Goal: Task Accomplishment & Management: Manage account settings

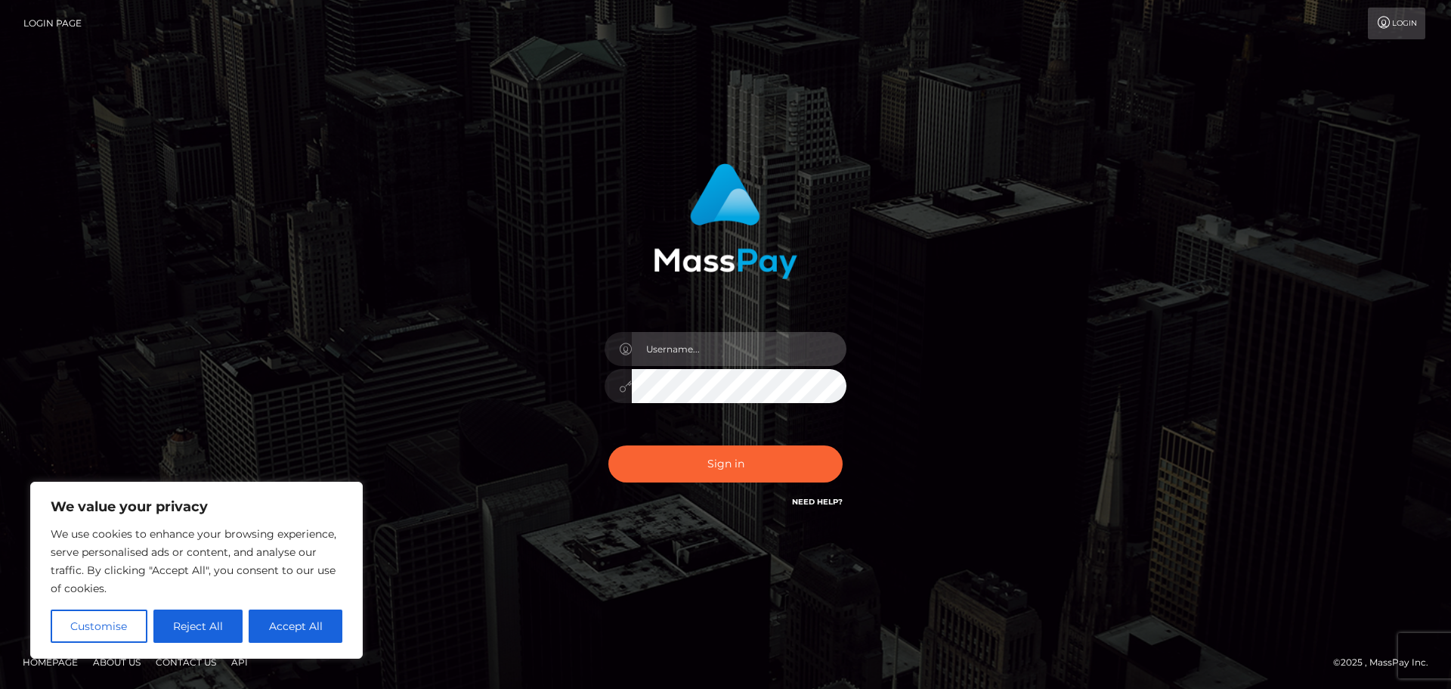
click at [634, 336] on input "text" at bounding box center [739, 349] width 215 height 34
type input "seronich1994@gmail.com"
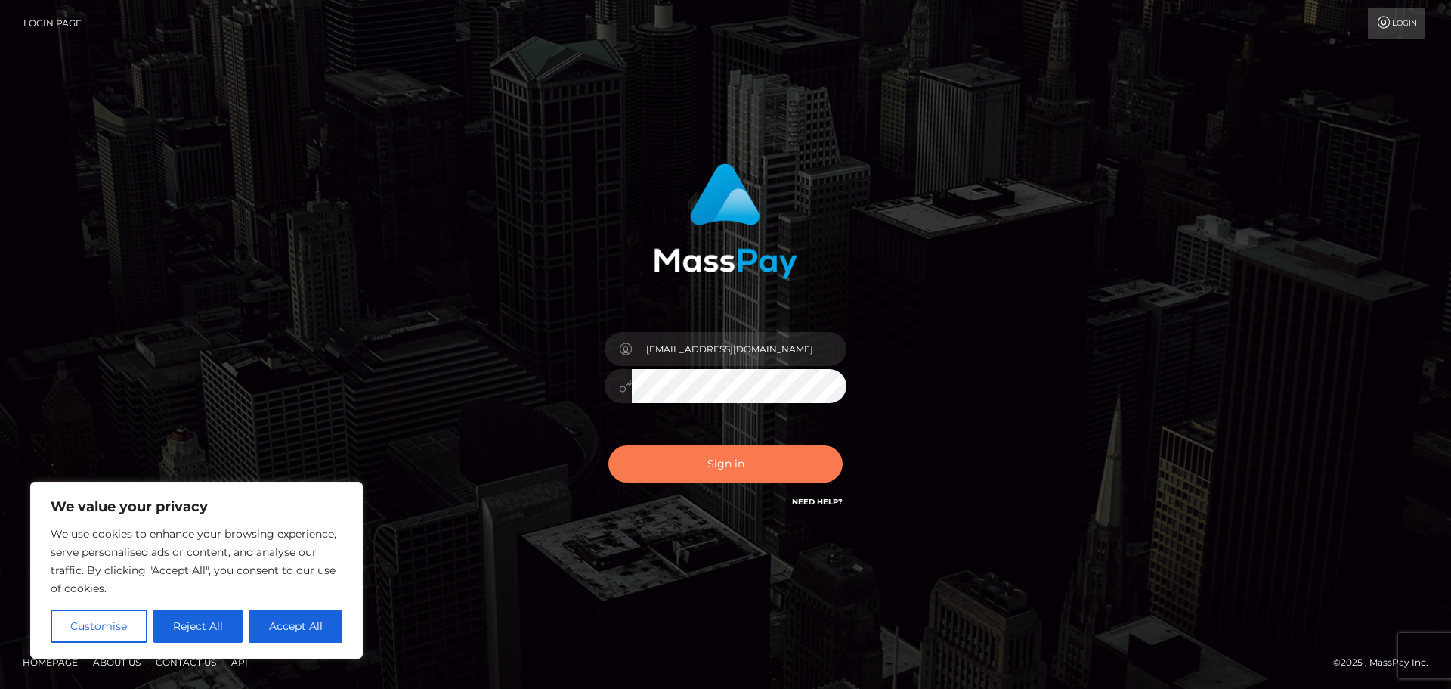
click at [732, 469] on button "Sign in" at bounding box center [725, 463] width 234 height 37
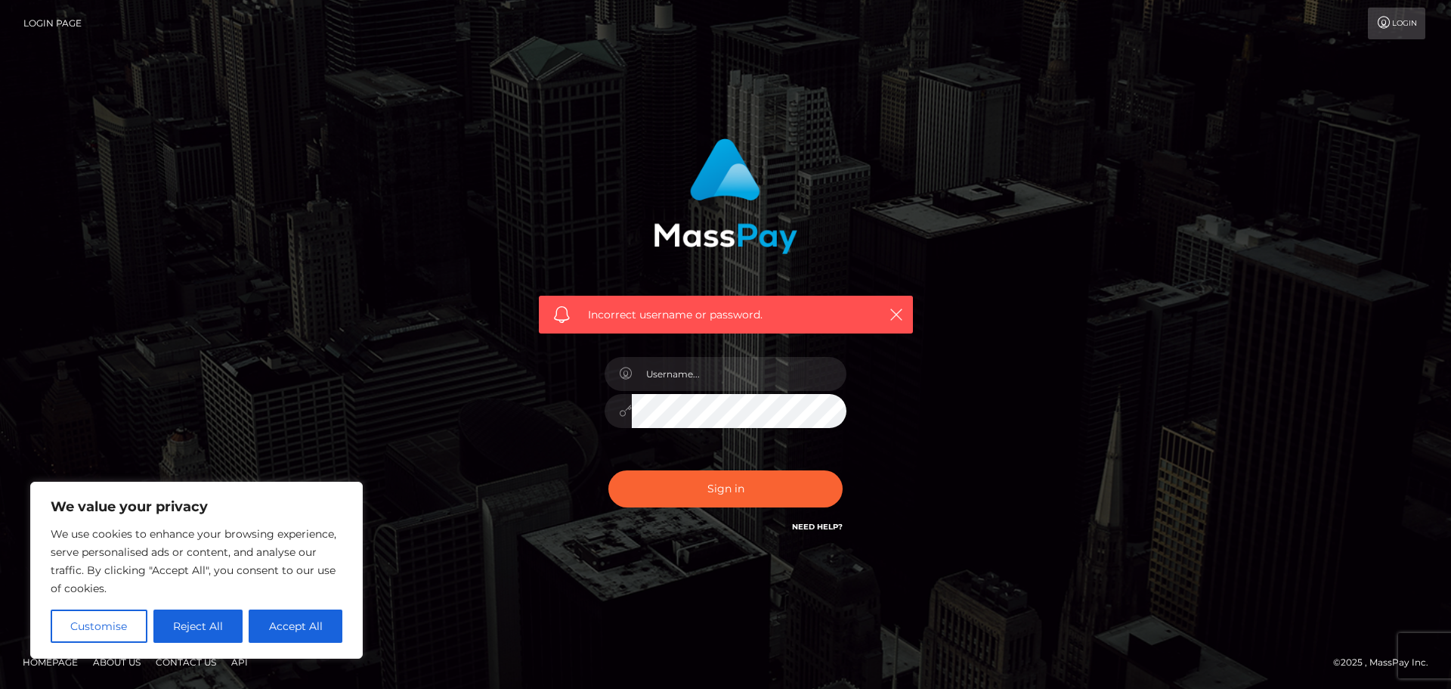
click at [798, 530] on link "Need Help?" at bounding box center [817, 527] width 51 height 10
click at [893, 324] on div "Incorrect username or password." at bounding box center [726, 315] width 374 height 38
click at [897, 311] on icon "button" at bounding box center [896, 314] width 15 height 15
click at [812, 529] on link "Need Help?" at bounding box center [817, 527] width 51 height 10
click at [258, 624] on button "Accept All" at bounding box center [296, 625] width 94 height 33
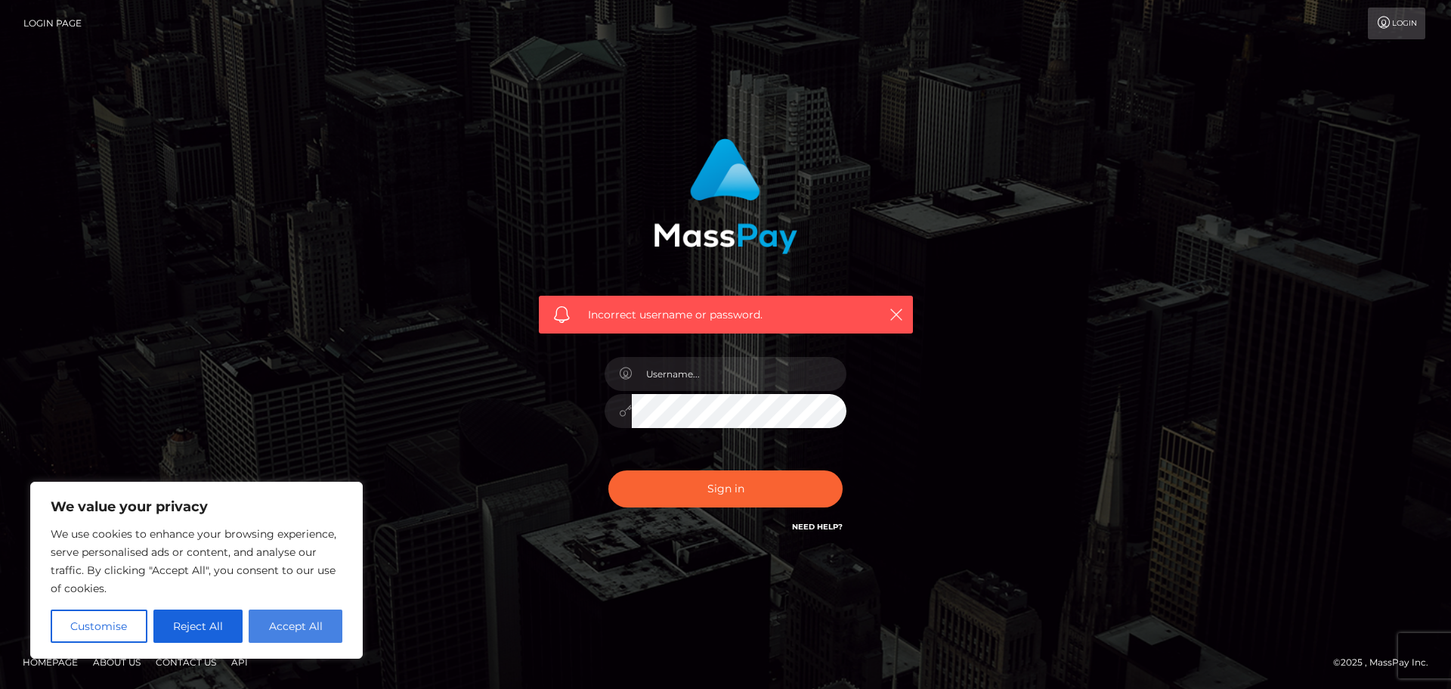
checkbox input "true"
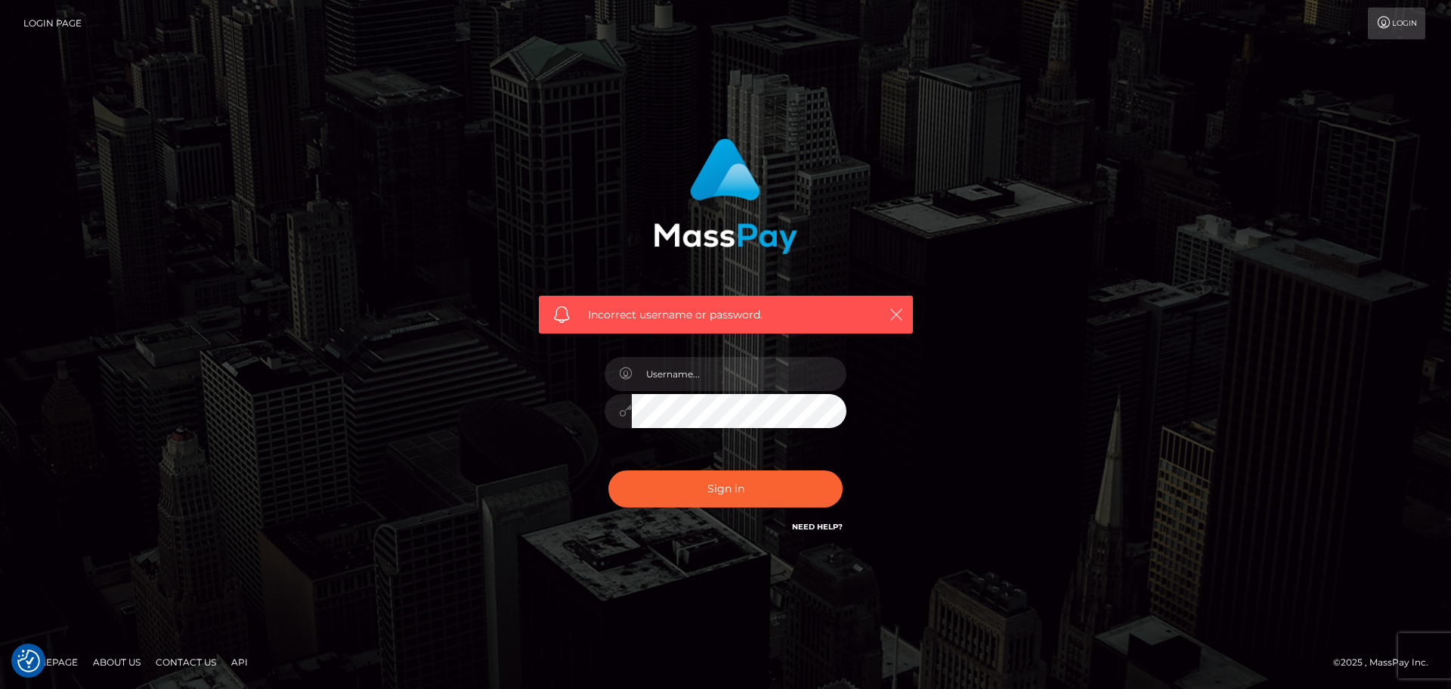
click at [890, 311] on icon "button" at bounding box center [896, 314] width 15 height 15
click at [898, 310] on icon "button" at bounding box center [896, 314] width 15 height 15
click at [1389, 22] on icon at bounding box center [1384, 23] width 16 height 12
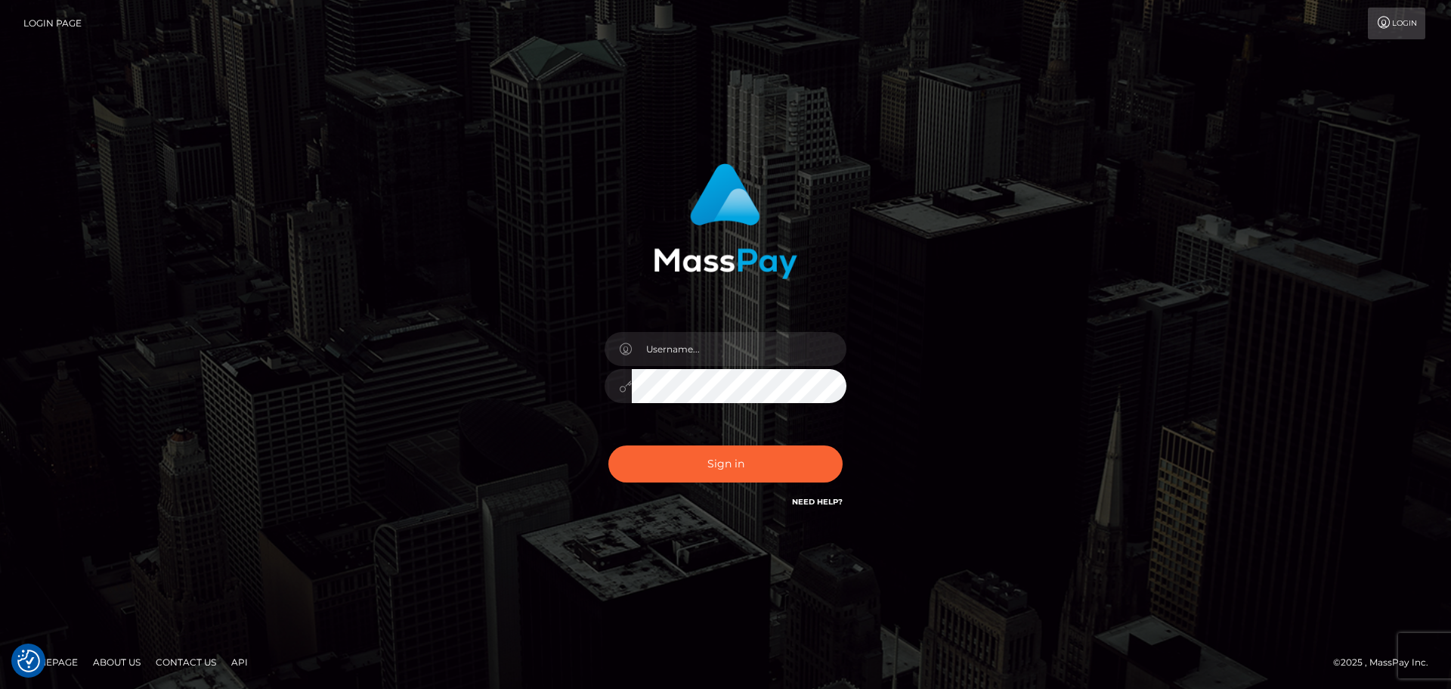
click at [834, 503] on link "Need Help?" at bounding box center [817, 502] width 51 height 10
click at [49, 22] on link "Login Page" at bounding box center [52, 24] width 58 height 32
click at [737, 353] on input "text" at bounding box center [739, 349] width 215 height 34
type input "seronich1994@gmail.com"
click at [545, 397] on div "seronich1994@gmail.com Sign in" at bounding box center [726, 337] width 397 height 370
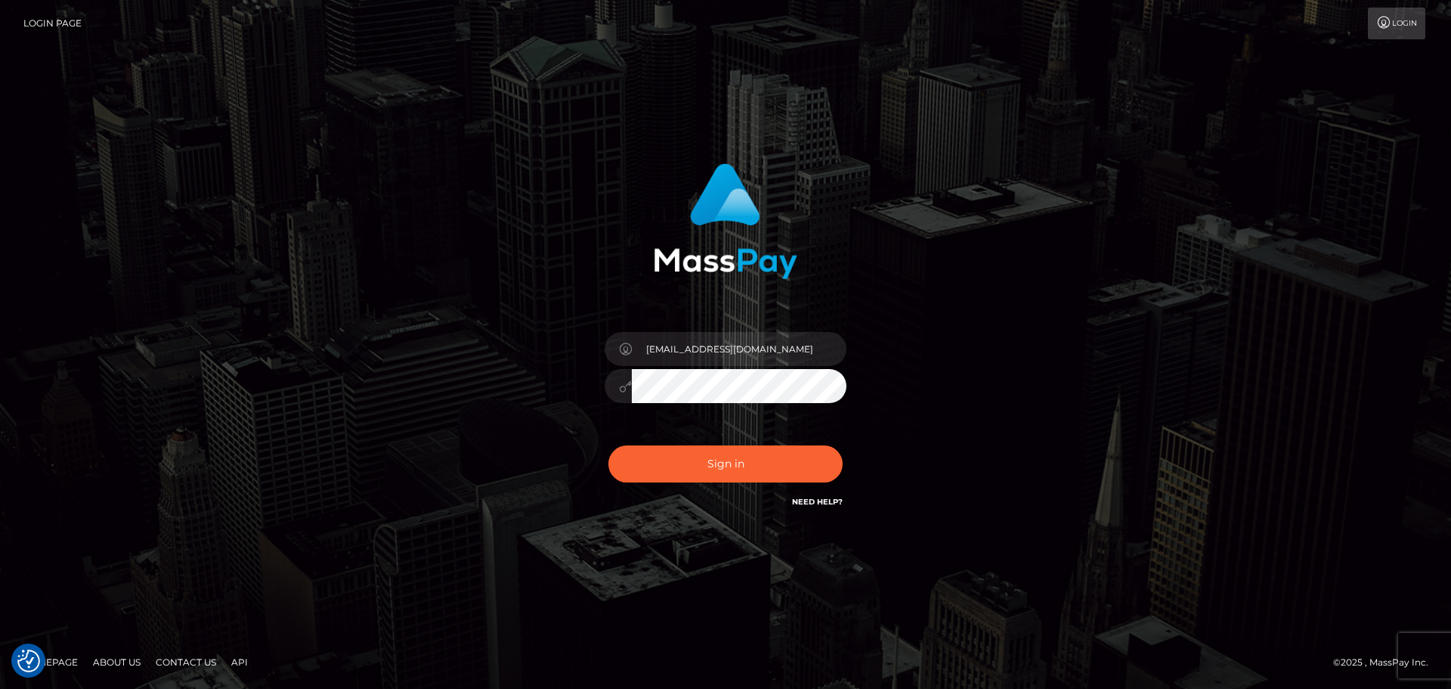
click at [560, 394] on div "seronich1994@gmail.com Sign in" at bounding box center [726, 337] width 397 height 370
click at [766, 351] on input "seronich1994@gmail.com" at bounding box center [739, 349] width 215 height 34
click at [542, 373] on div "seronich1994@gmail.com Sign in" at bounding box center [726, 337] width 397 height 370
click at [711, 452] on button "Sign in" at bounding box center [725, 463] width 234 height 37
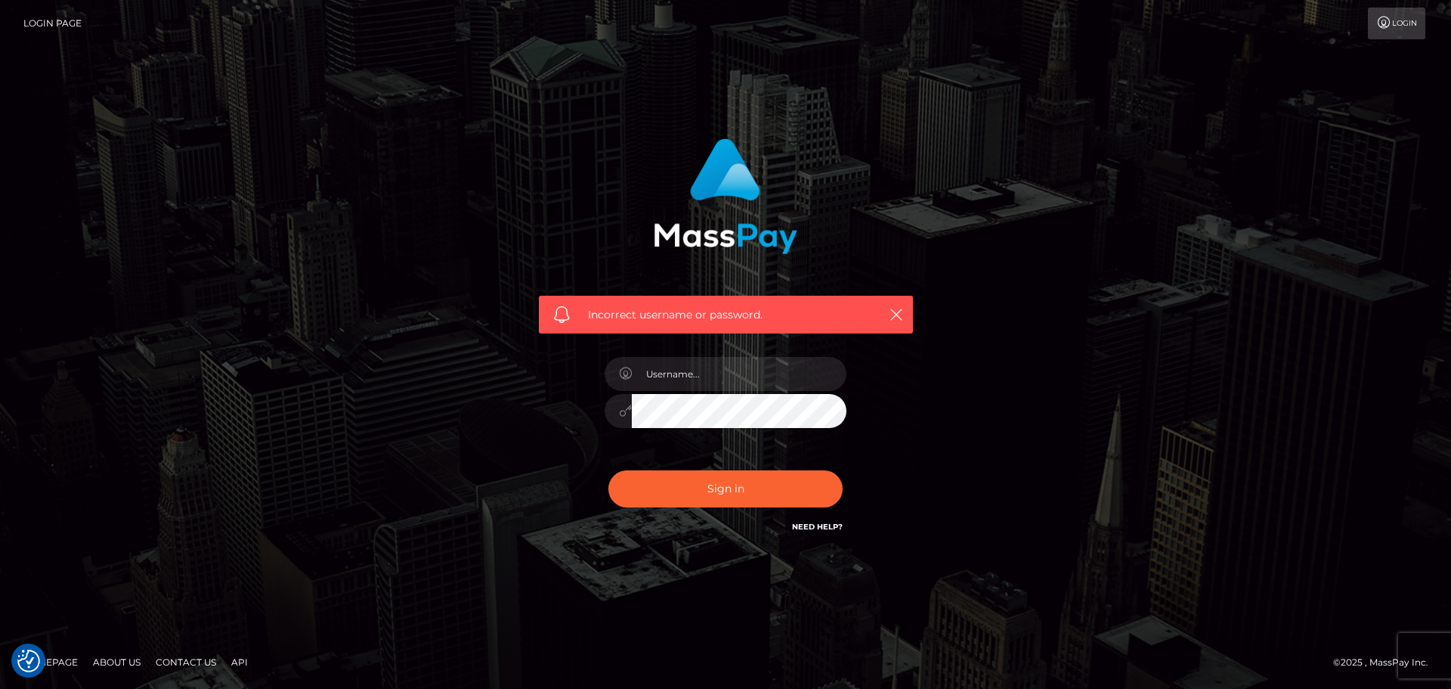
click at [45, 22] on link "Login Page" at bounding box center [52, 24] width 58 height 32
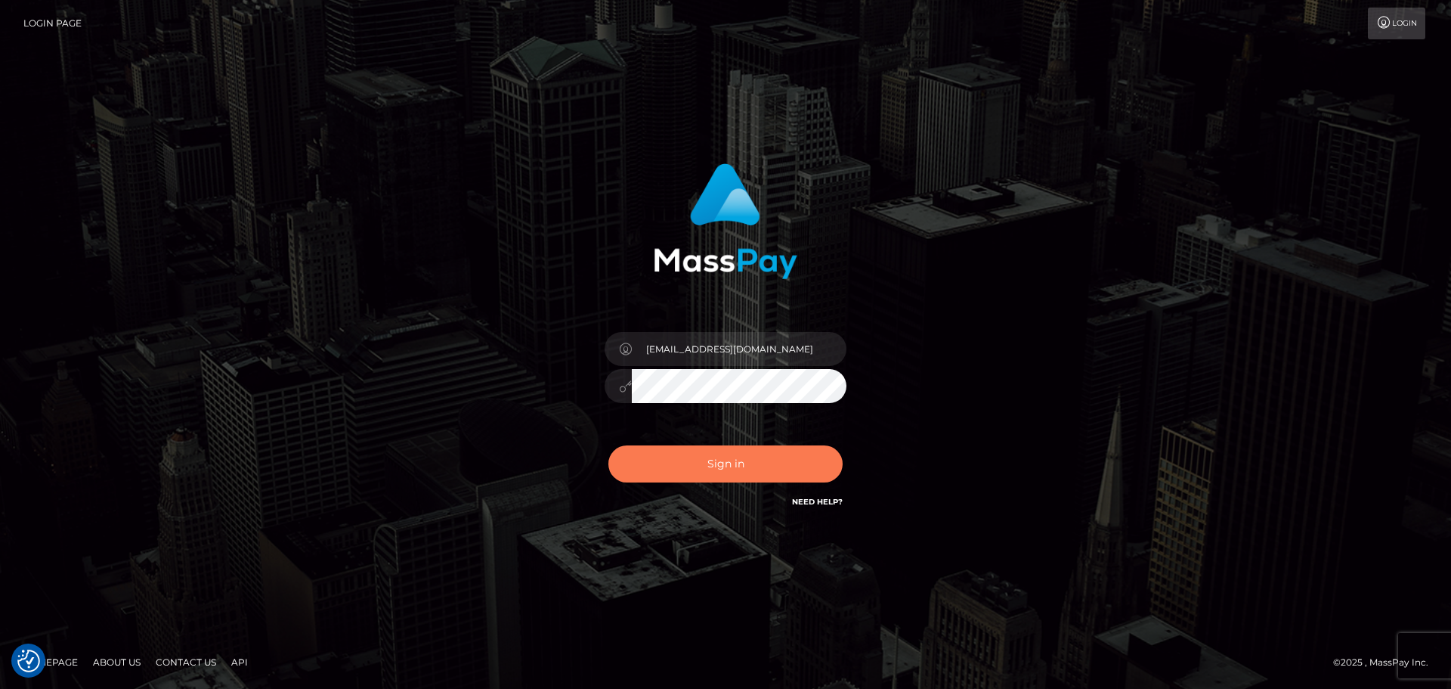
click at [679, 458] on button "Sign in" at bounding box center [725, 463] width 234 height 37
